Goal: Task Accomplishment & Management: Complete application form

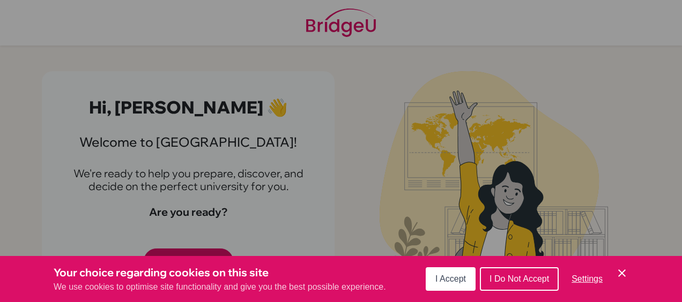
scroll to position [5, 0]
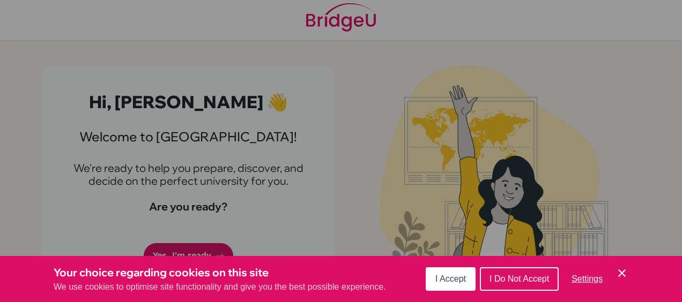
click at [458, 276] on span "I Accept" at bounding box center [450, 279] width 31 height 9
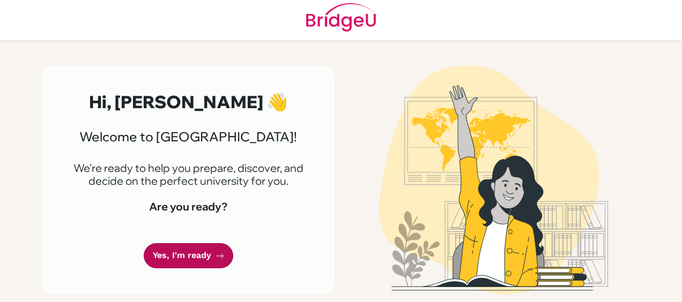
click at [173, 247] on link "Yes, I'm ready" at bounding box center [189, 255] width 90 height 25
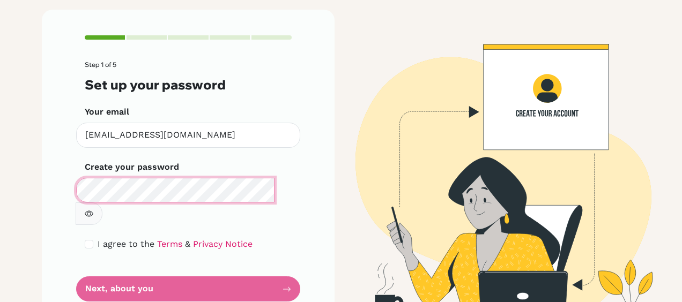
scroll to position [62, 0]
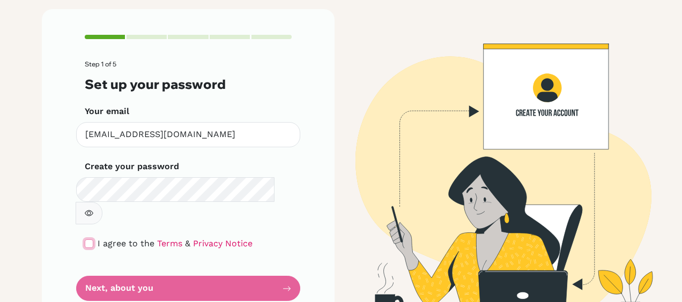
click at [87, 240] on input "checkbox" at bounding box center [89, 244] width 9 height 9
checkbox input "true"
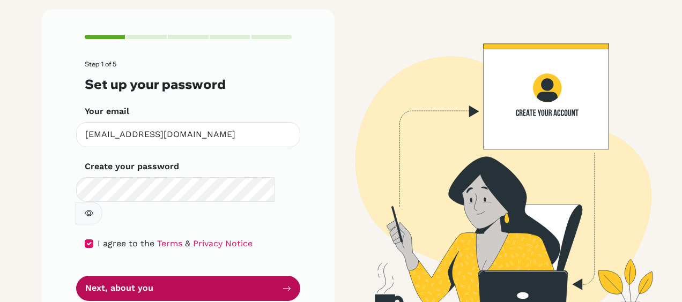
click at [108, 276] on button "Next, about you" at bounding box center [188, 288] width 224 height 25
